Goal: Task Accomplishment & Management: Manage account settings

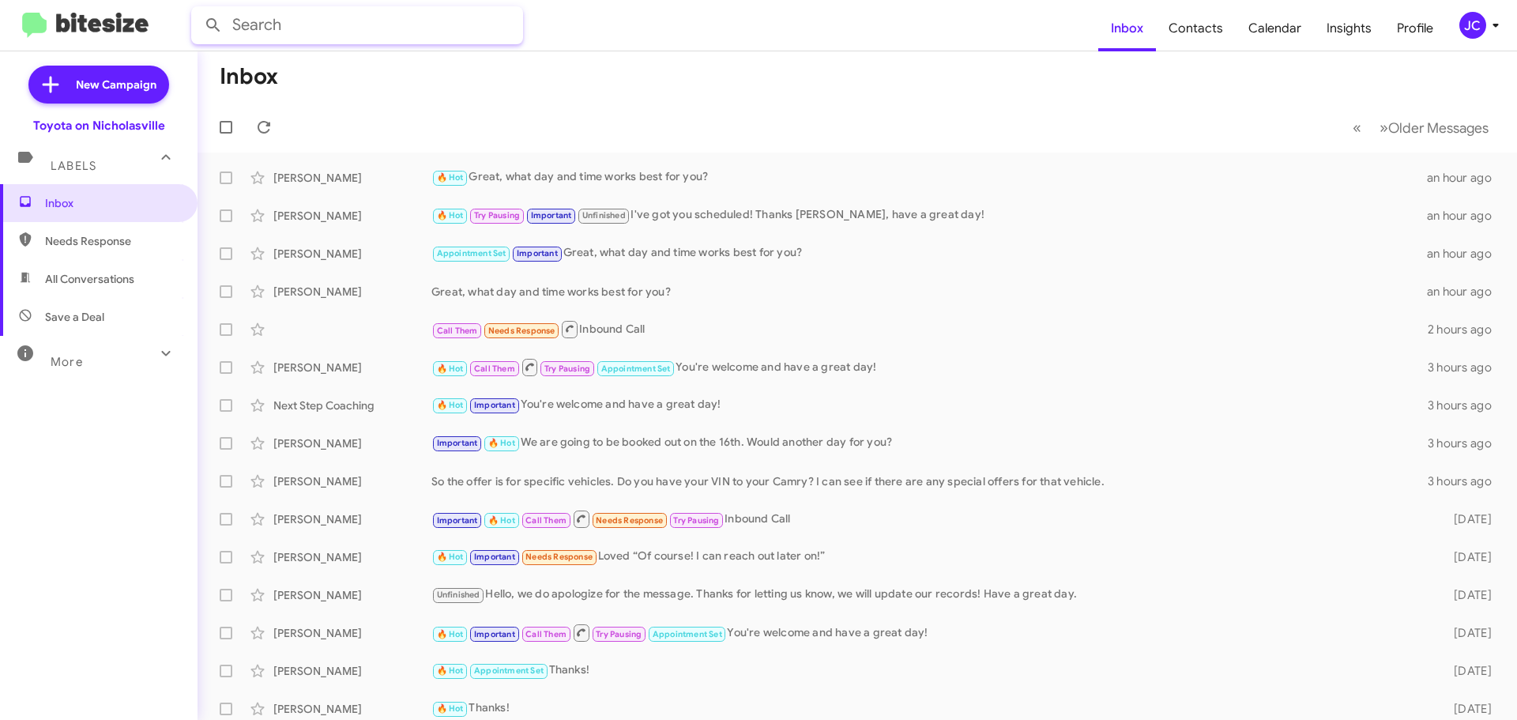
click at [358, 23] on input "text" at bounding box center [357, 25] width 332 height 38
type input "[PERSON_NAME]"
click at [198, 9] on button at bounding box center [214, 25] width 32 height 32
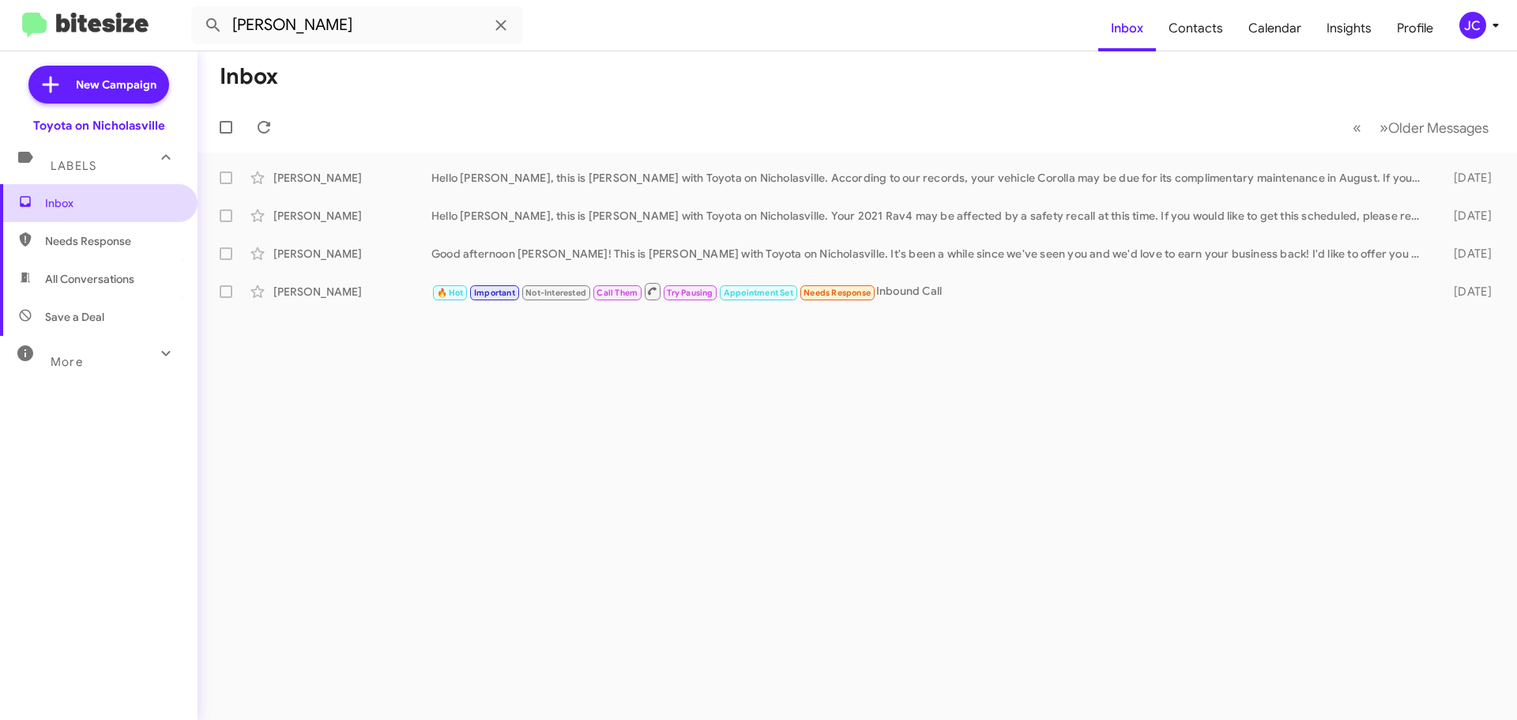
click at [81, 201] on span "Inbox" at bounding box center [112, 203] width 134 height 16
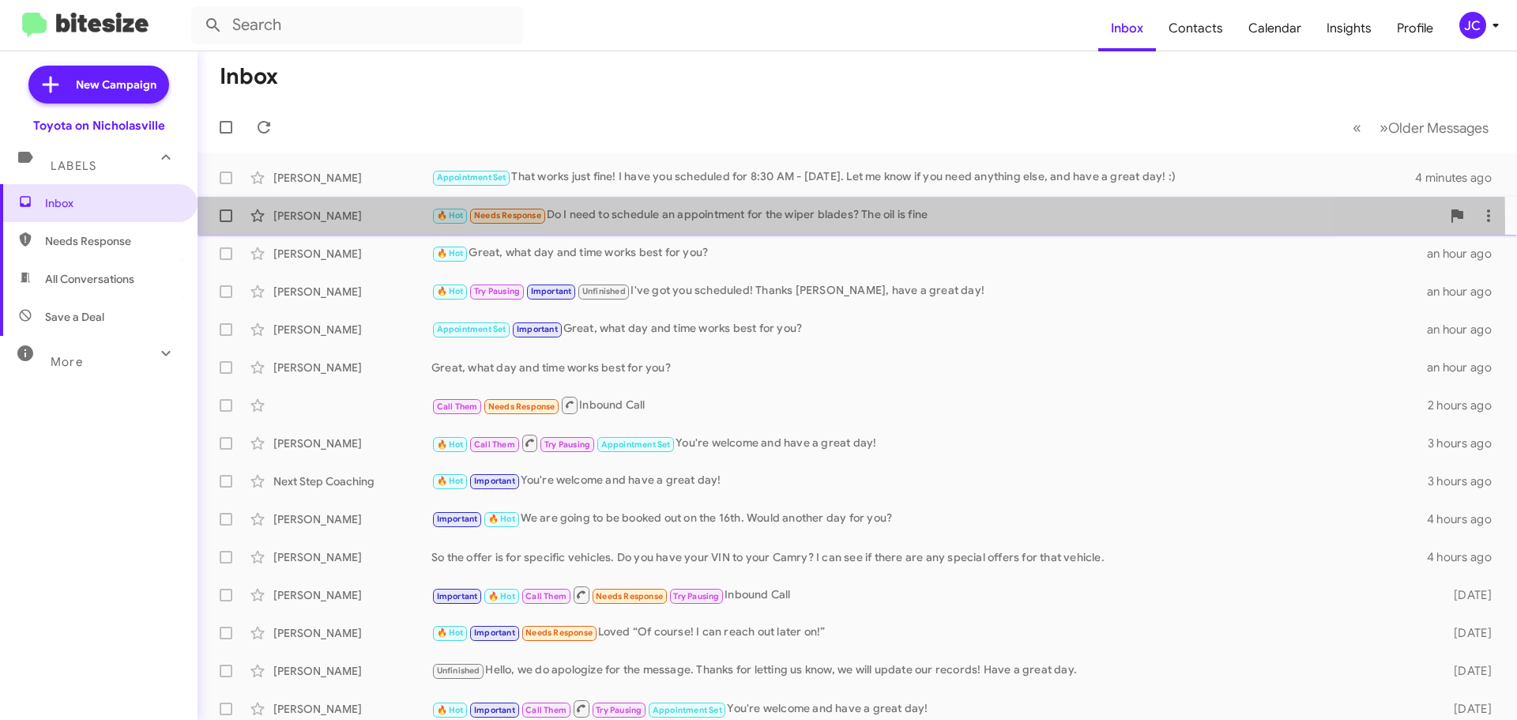
click at [315, 224] on div "[PERSON_NAME] 🔥 Hot Needs Response Do I need to schedule an appointment for the…" at bounding box center [857, 216] width 1294 height 32
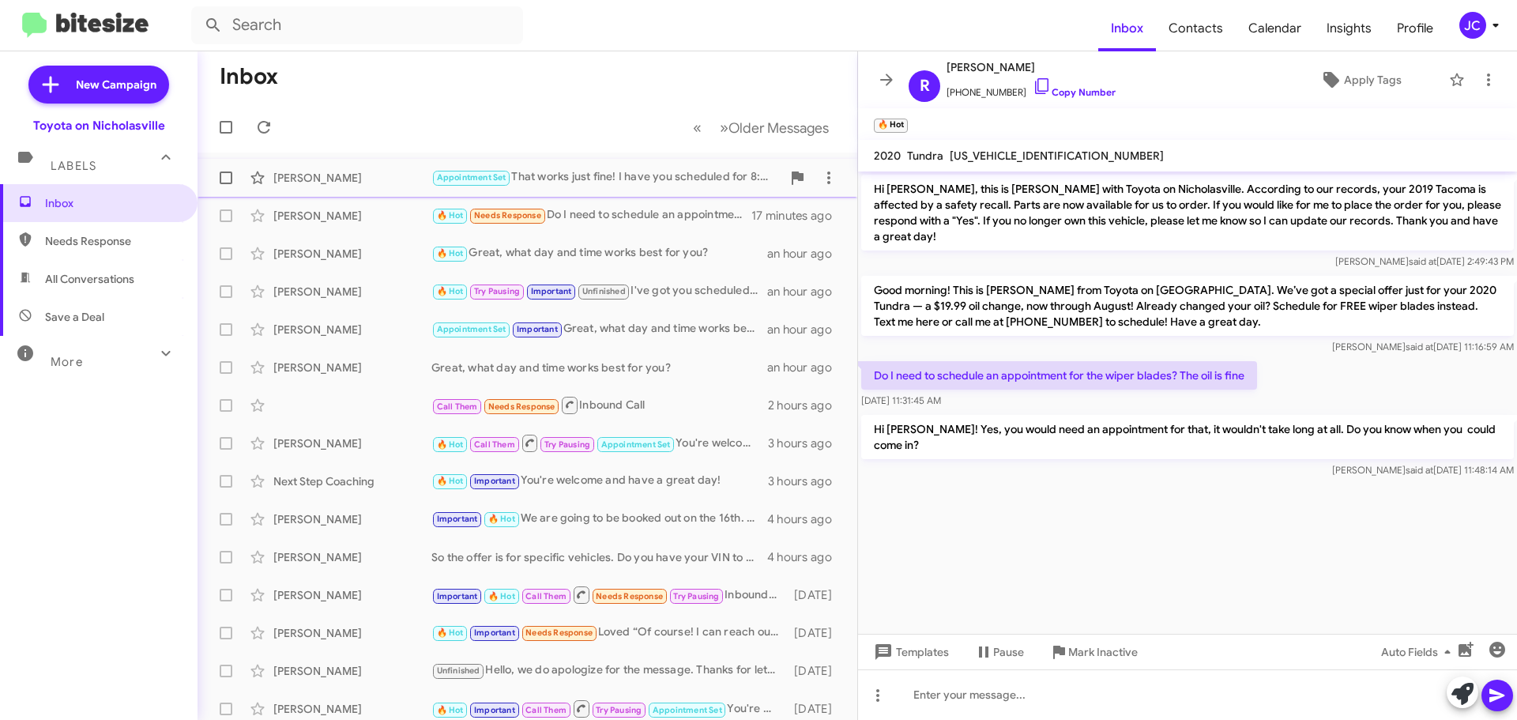
click at [321, 171] on div "[PERSON_NAME]" at bounding box center [352, 178] width 158 height 16
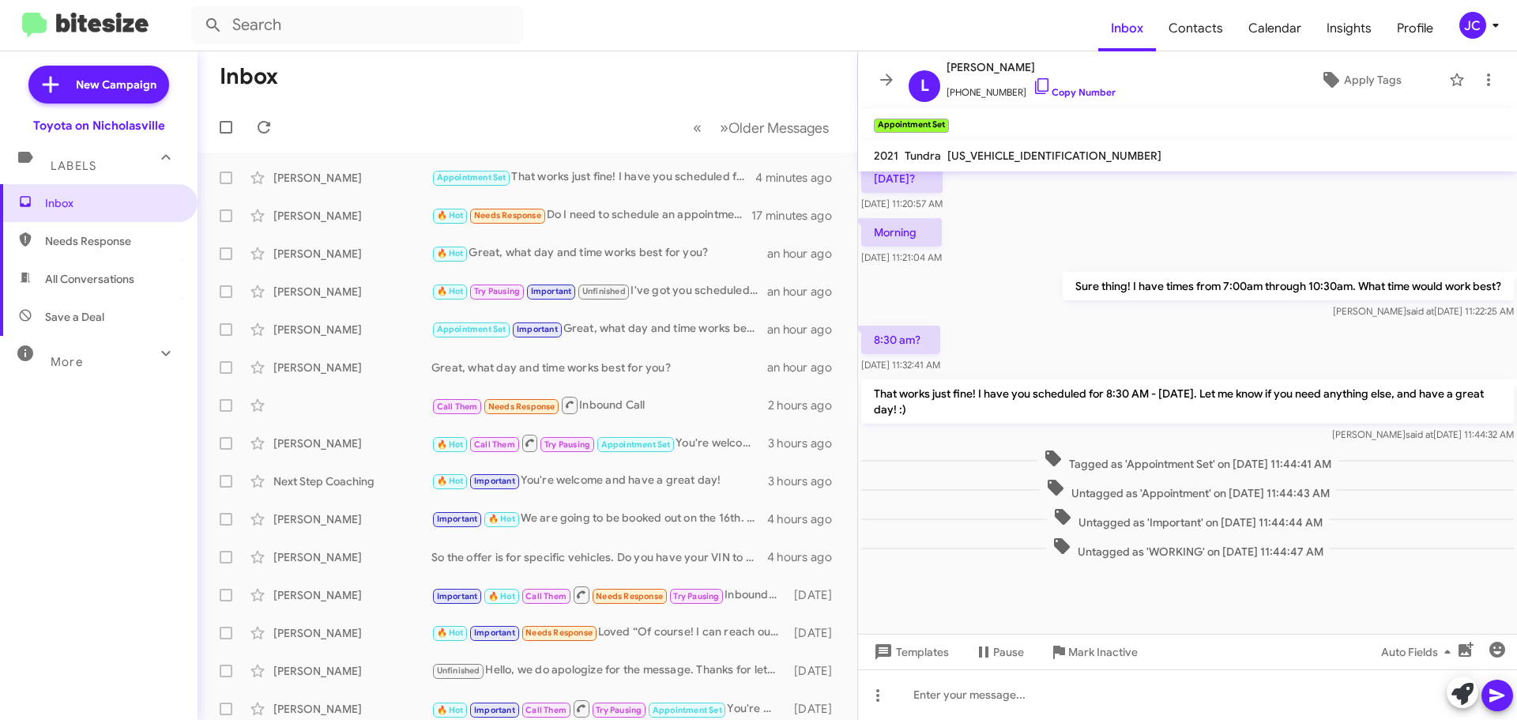
scroll to position [743, 0]
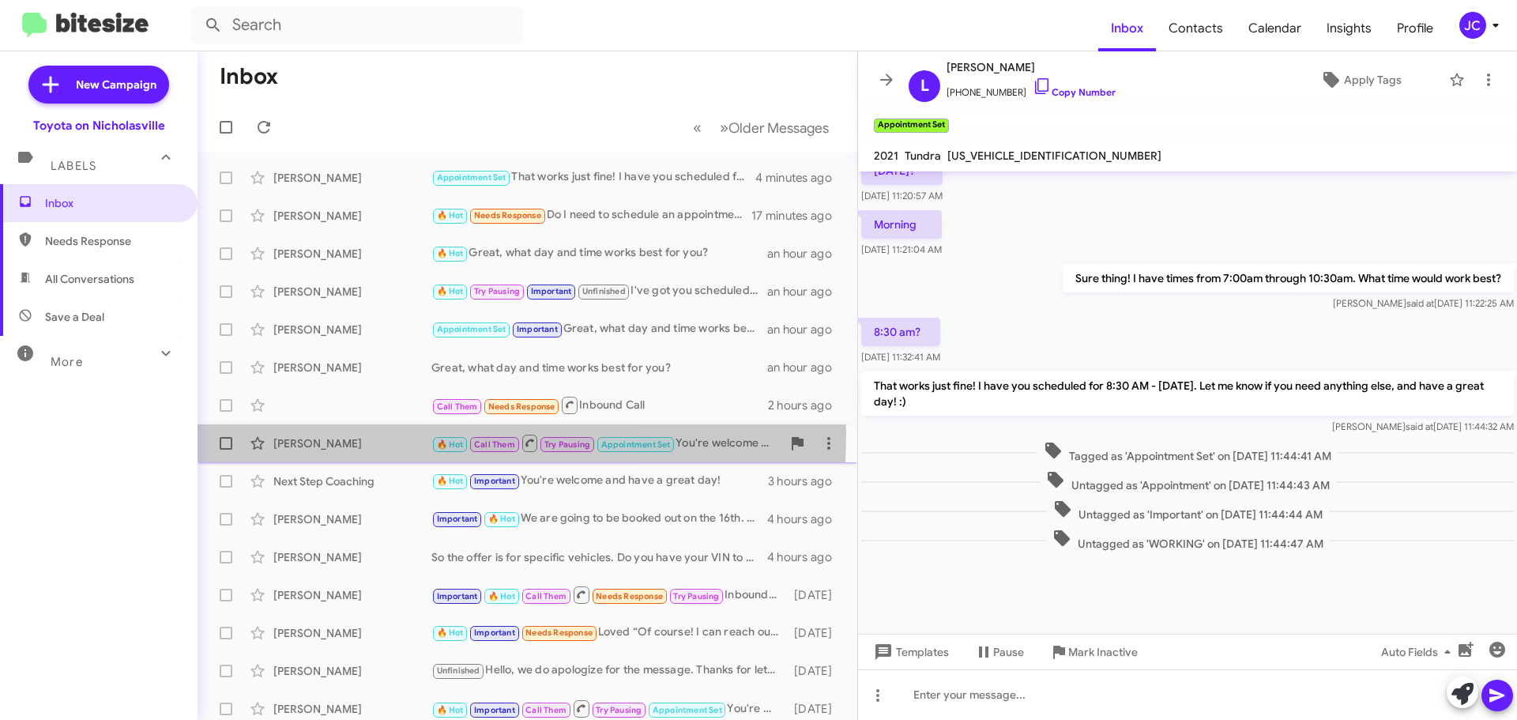
click at [341, 434] on div "[PERSON_NAME] 🔥 Hot Call Them Try Pausing Appointment Set You're welcome and ha…" at bounding box center [527, 443] width 634 height 32
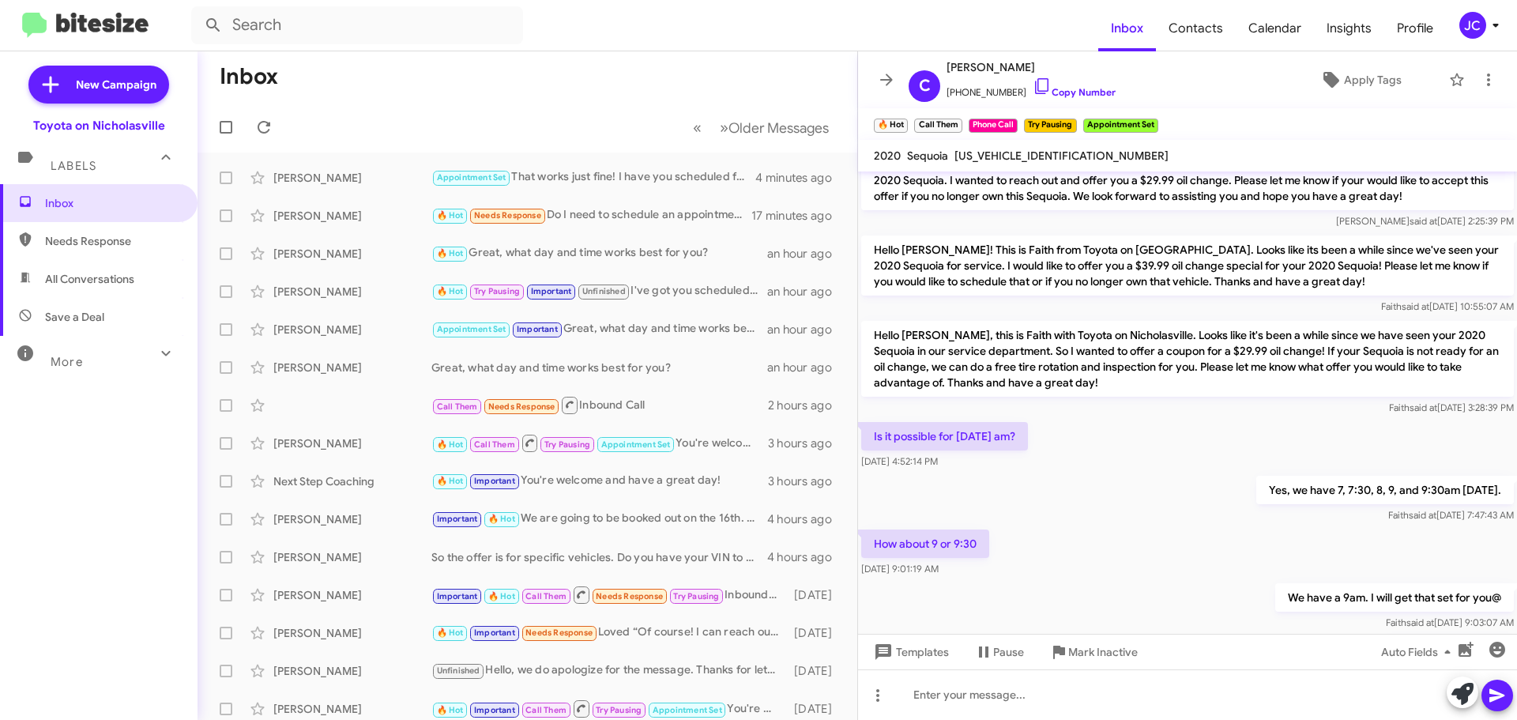
scroll to position [493, 0]
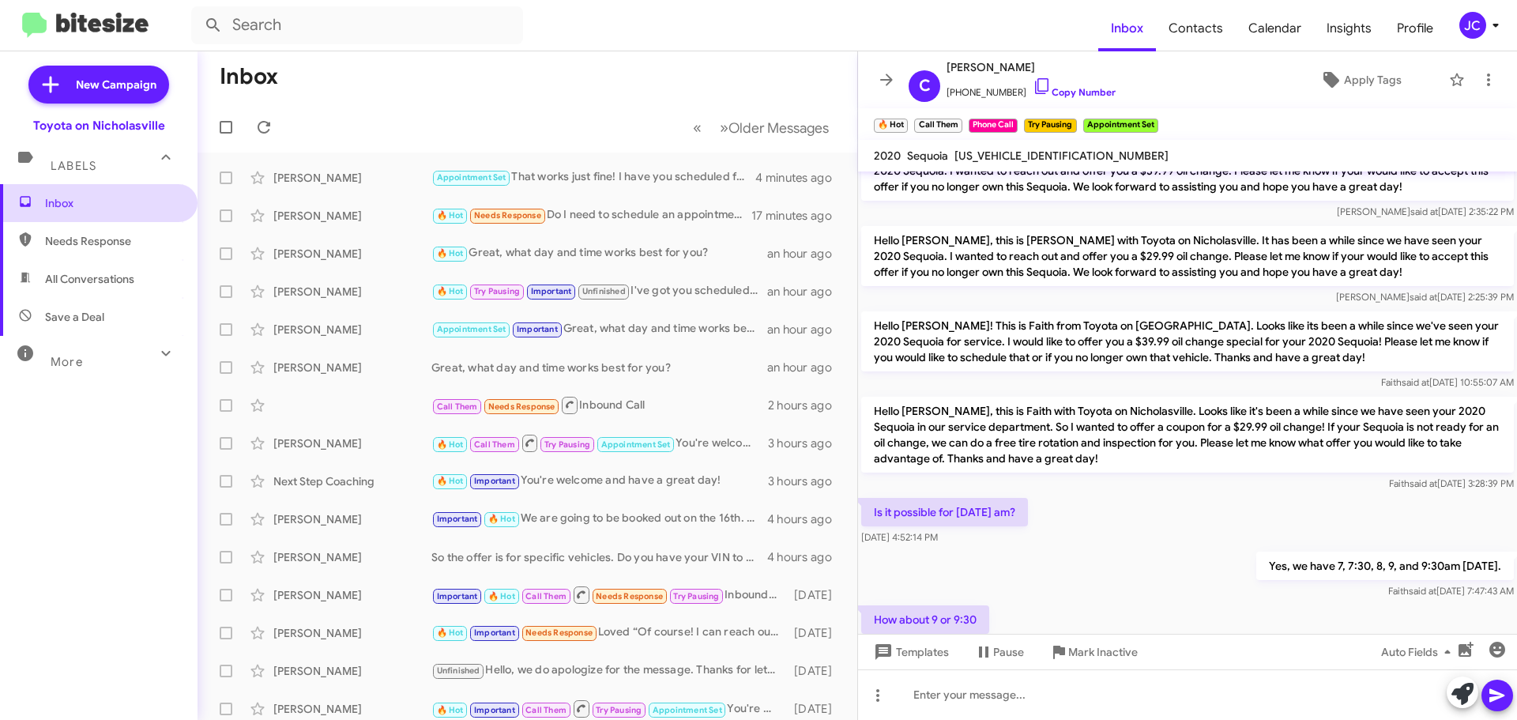
click at [85, 200] on span "Inbox" at bounding box center [112, 203] width 134 height 16
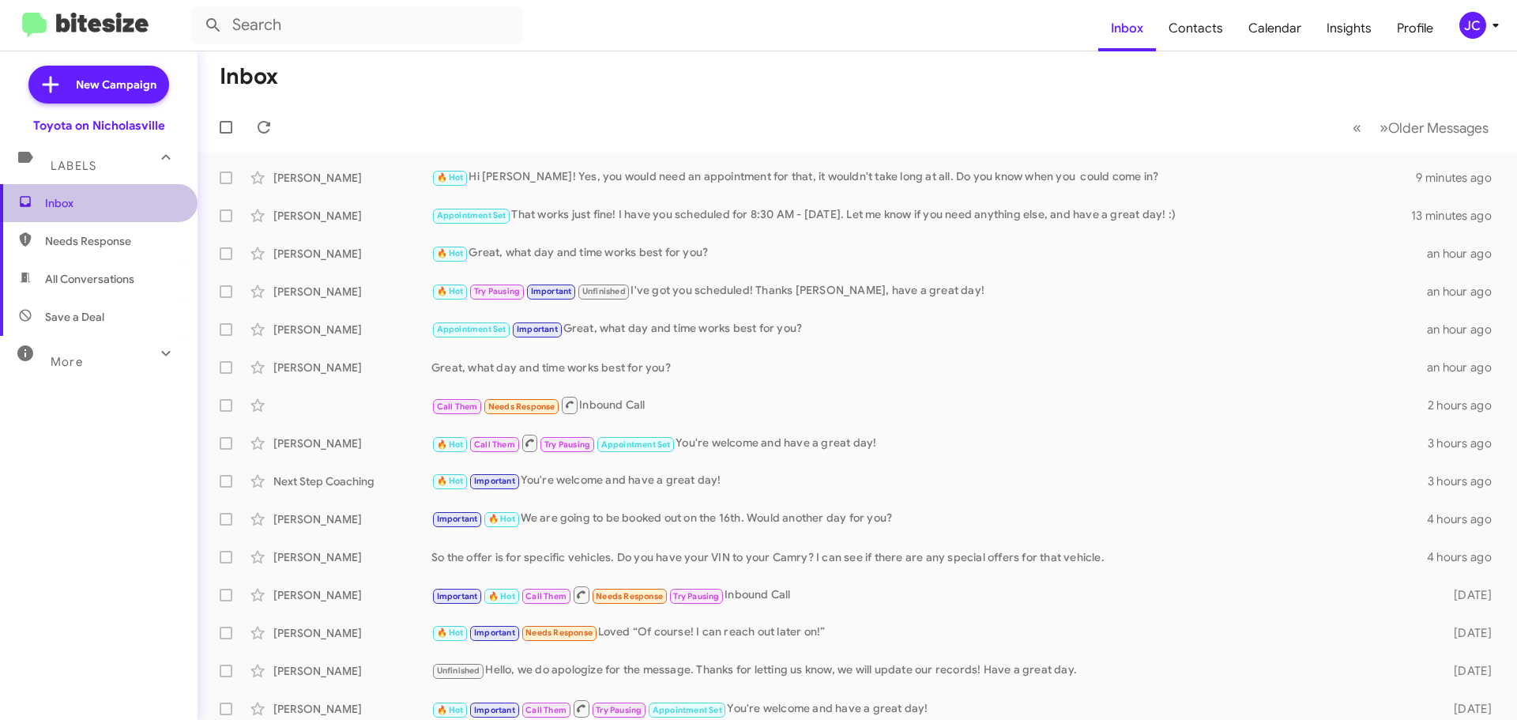
click at [108, 207] on span "Inbox" at bounding box center [112, 203] width 134 height 16
